Goal: Information Seeking & Learning: Find specific fact

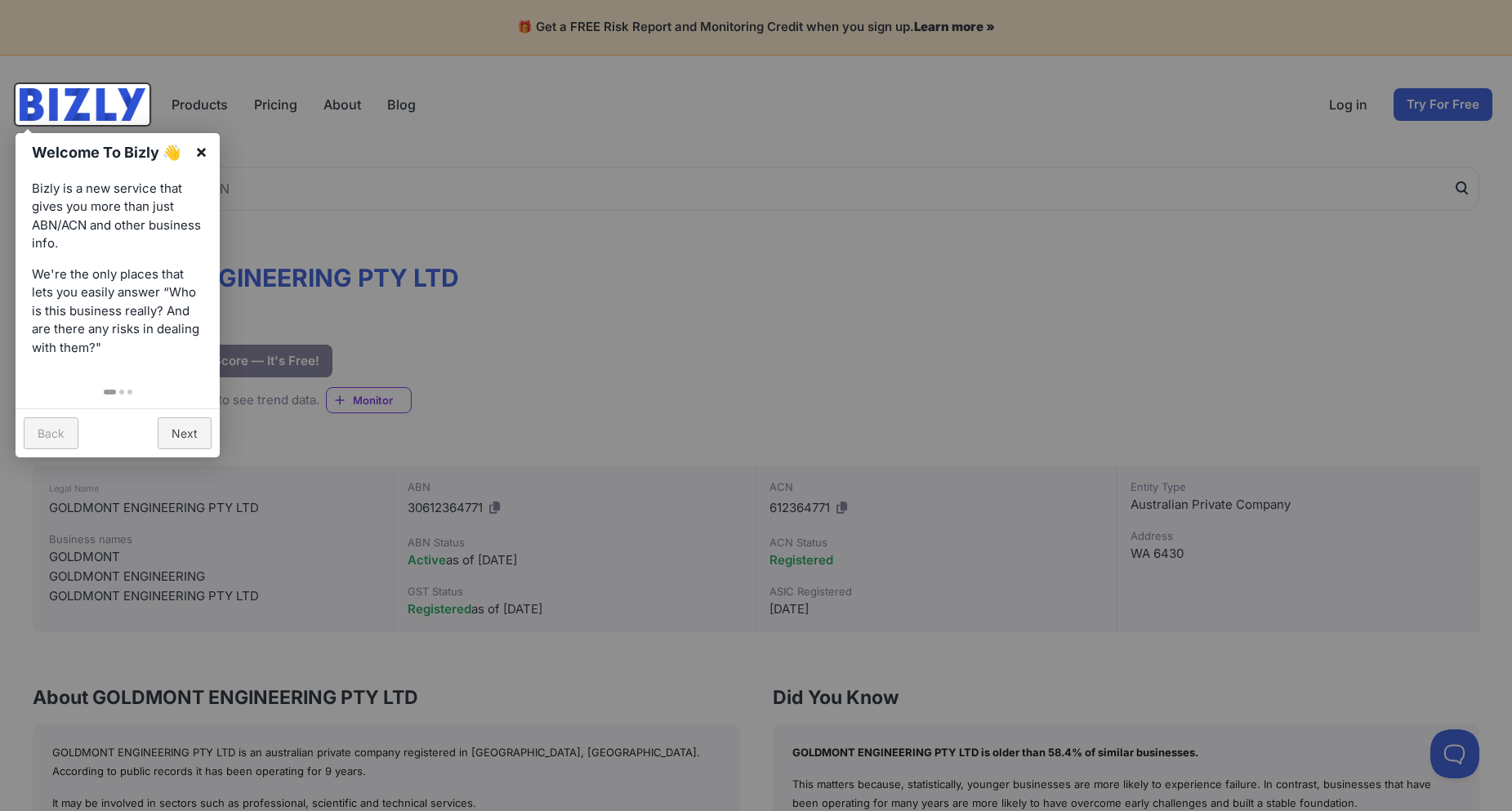
click at [194, 150] on link "×" at bounding box center [201, 151] width 37 height 37
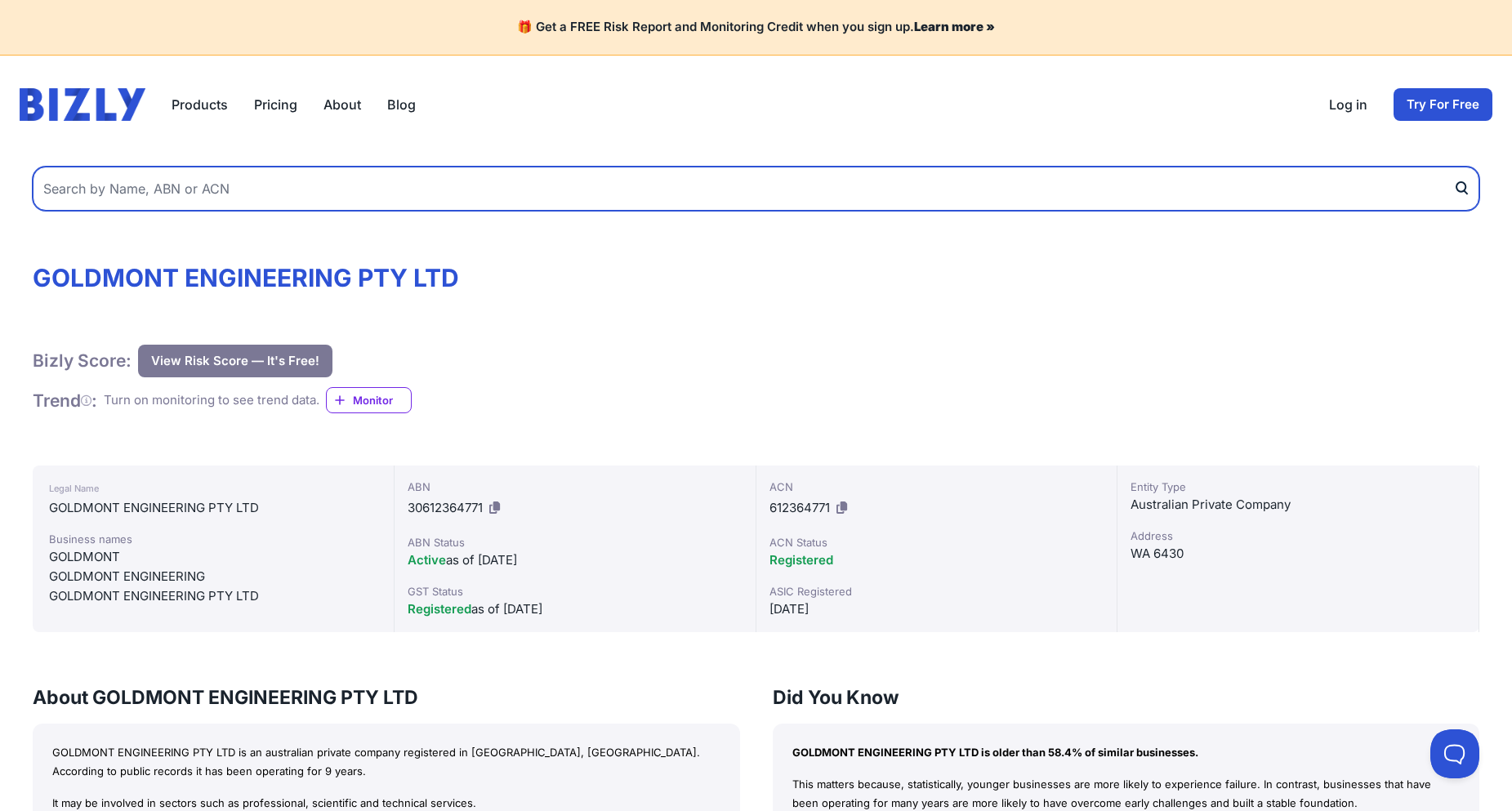
click at [206, 193] on input "text" at bounding box center [755, 189] width 1446 height 44
type input "vissign"
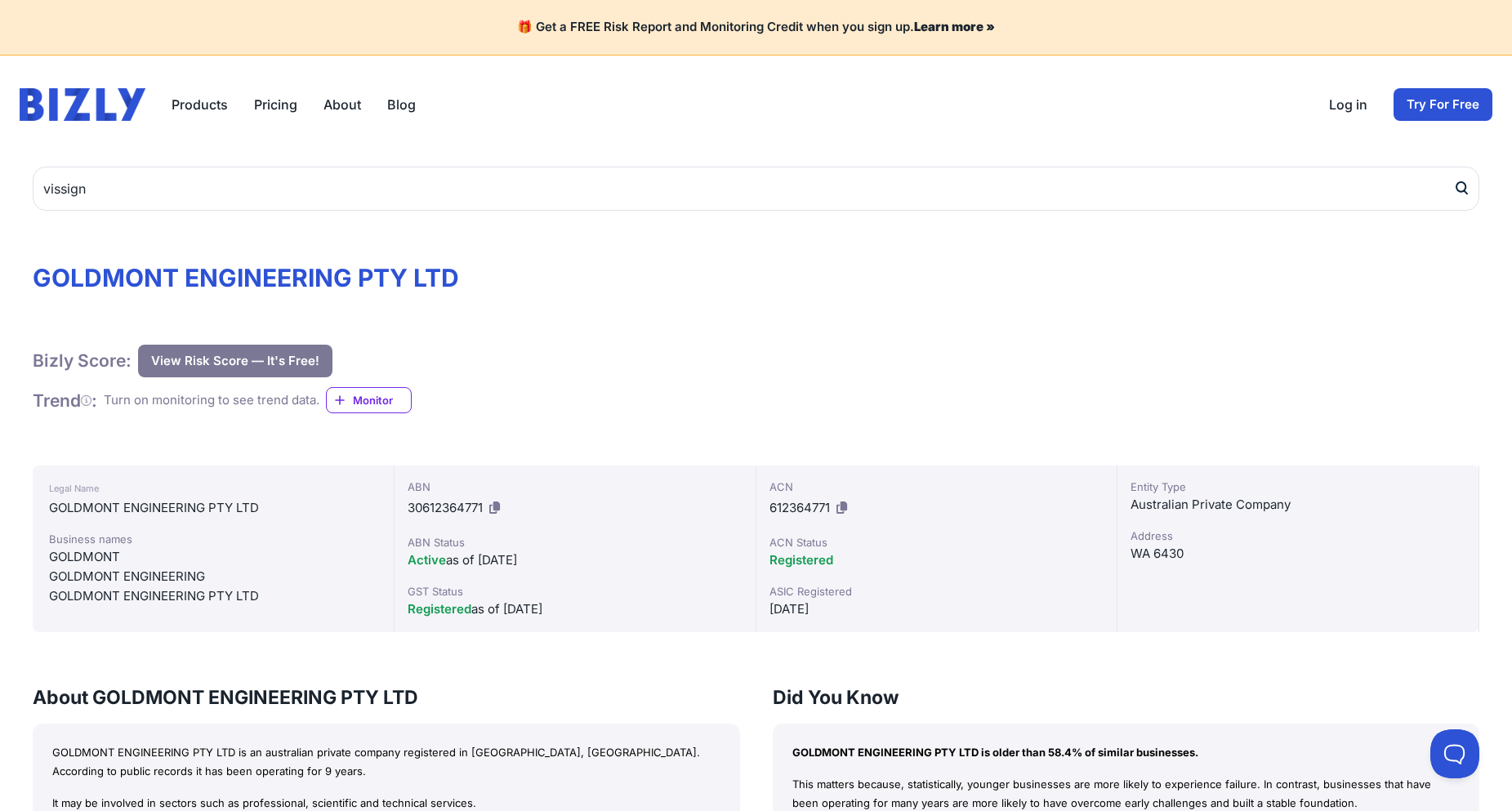
click at [1374, 190] on icon "submit" at bounding box center [1461, 188] width 16 height 17
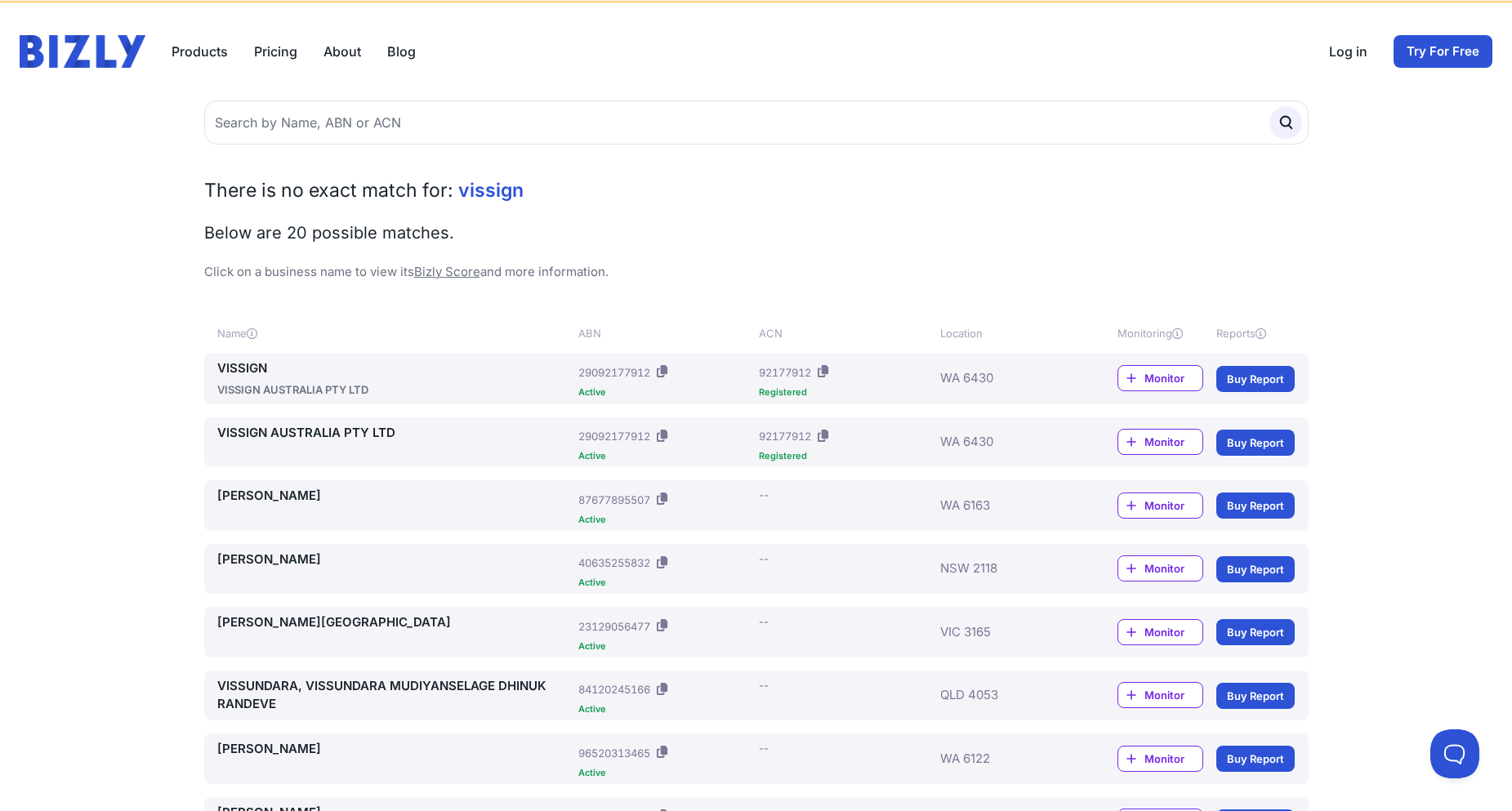
scroll to position [82, 0]
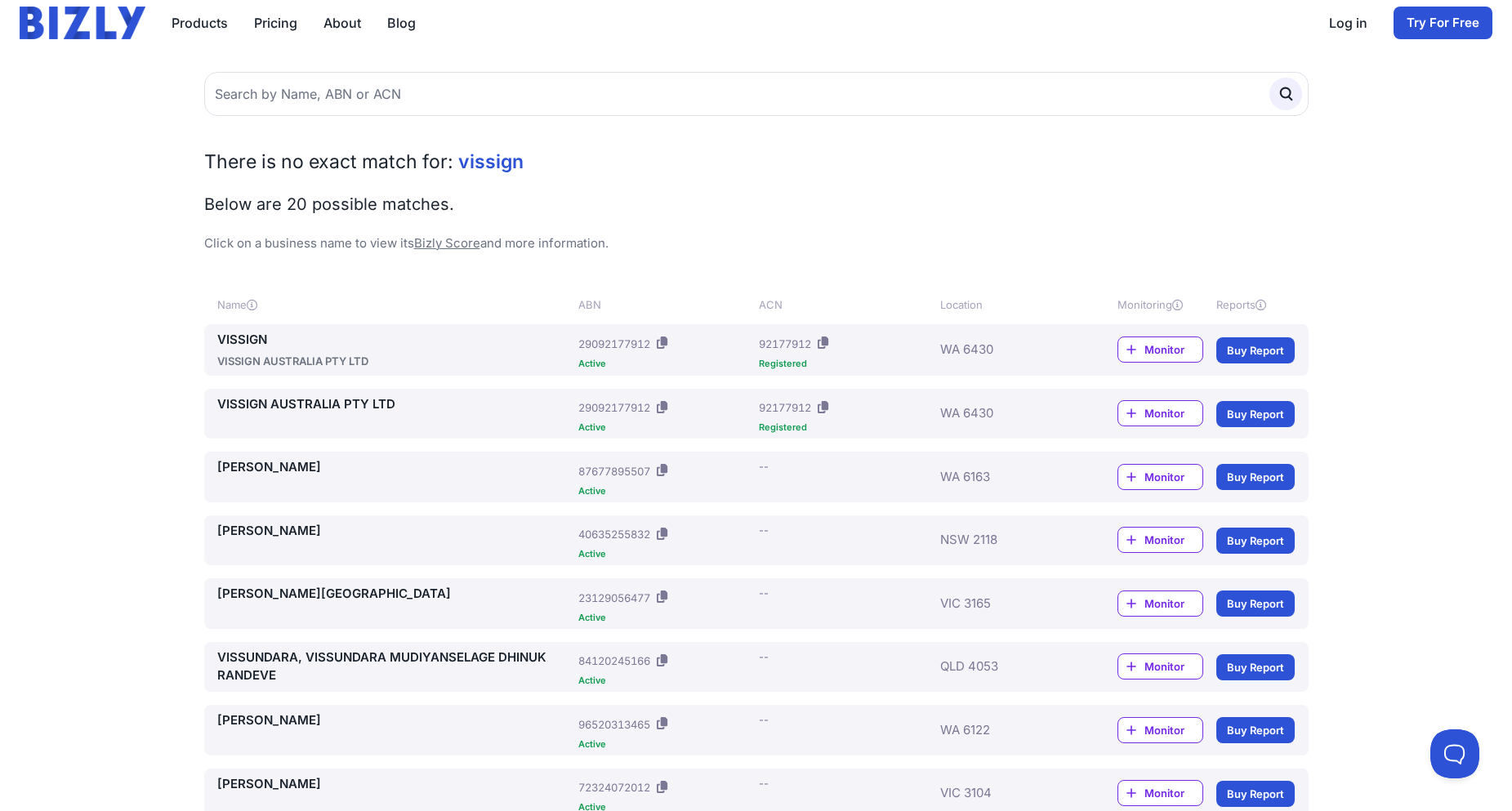
click at [263, 341] on link "VISSIGN" at bounding box center [395, 340] width 355 height 19
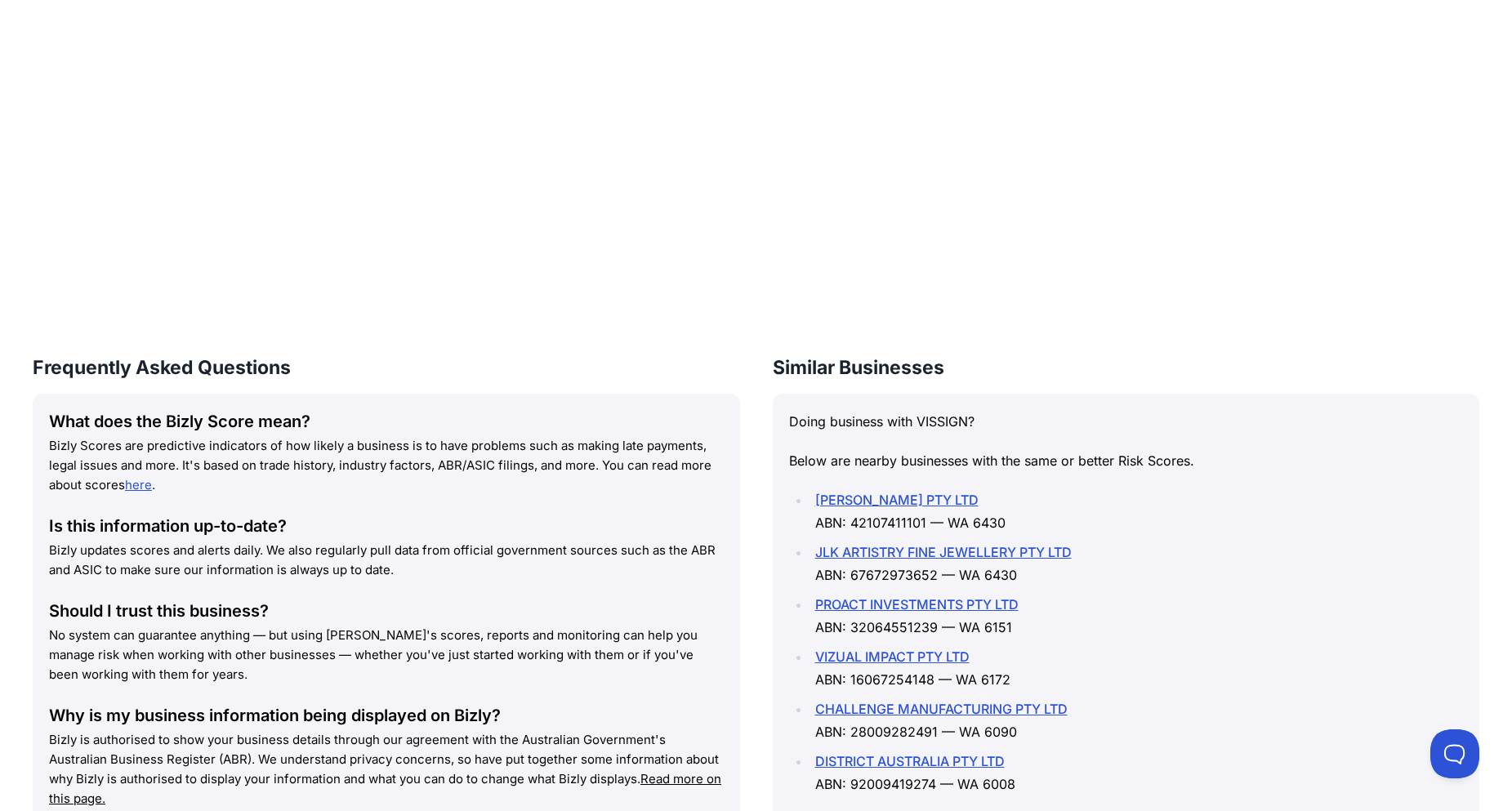
scroll to position [1225, 0]
